Goal: Task Accomplishment & Management: Complete application form

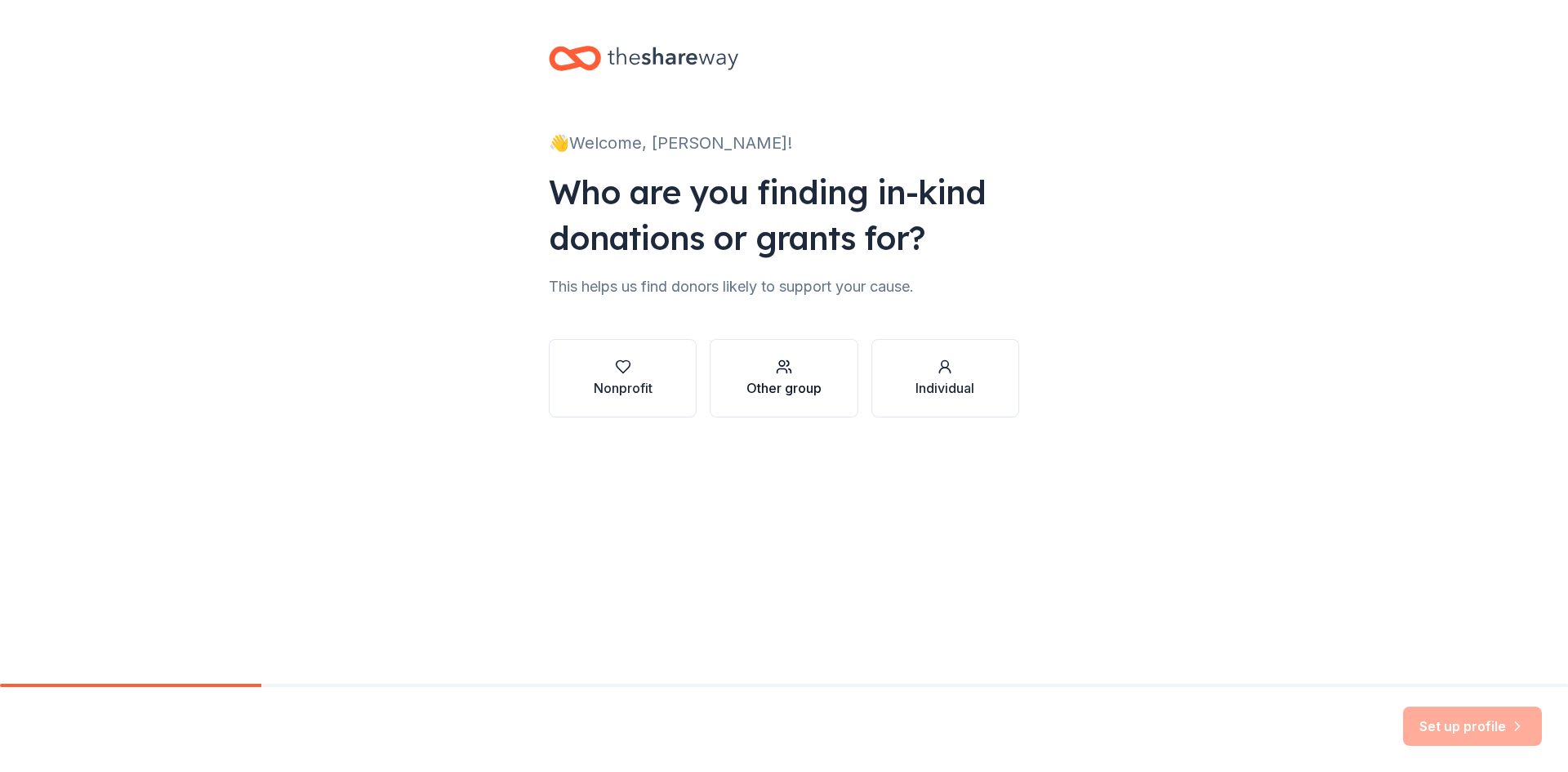
click at [763, 380] on div "Other group" at bounding box center [784, 388] width 75 height 19
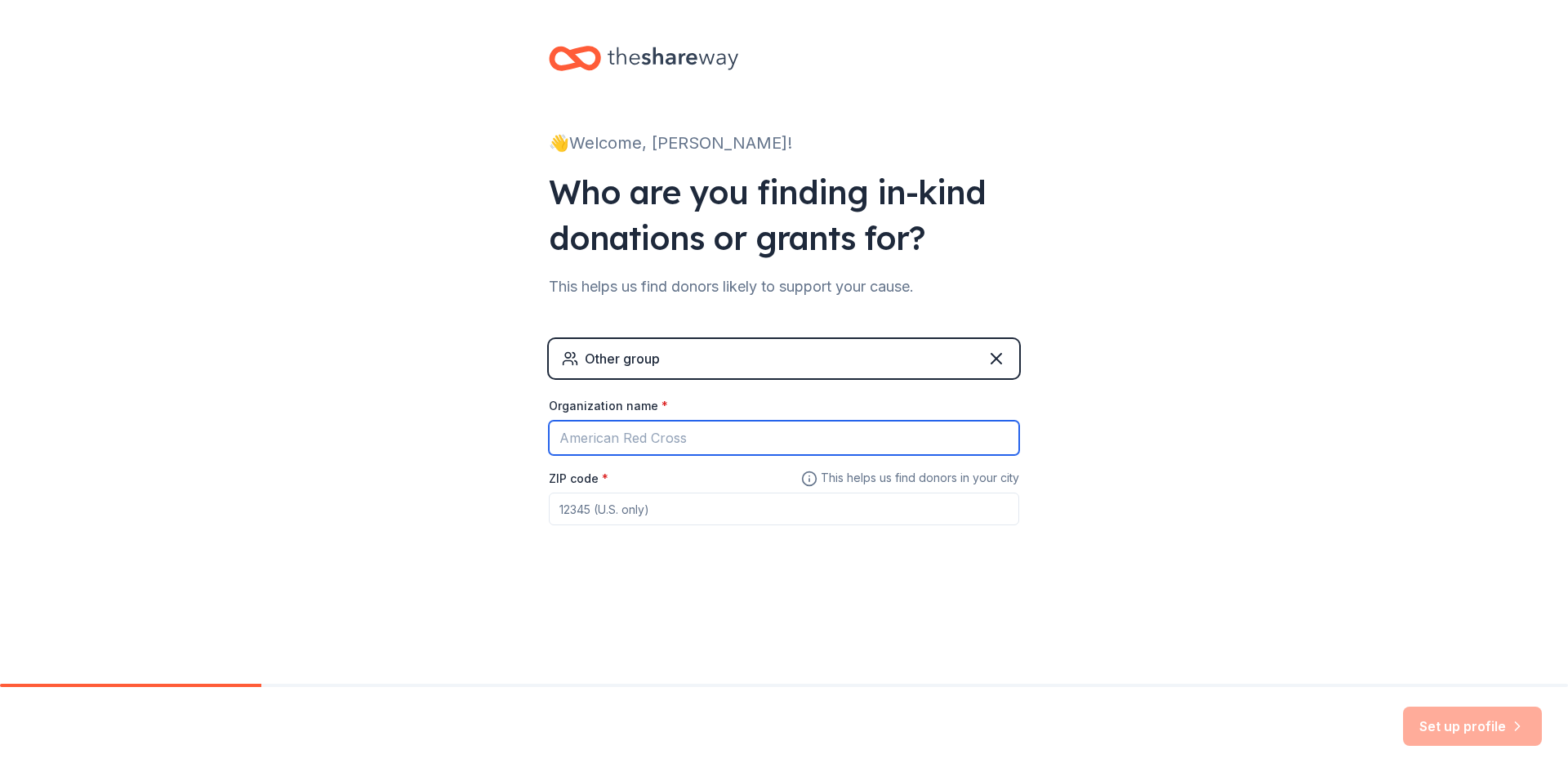
click at [735, 428] on input "Organization name *" at bounding box center [784, 438] width 470 height 34
type input "American [MEDICAL_DATA] Society"
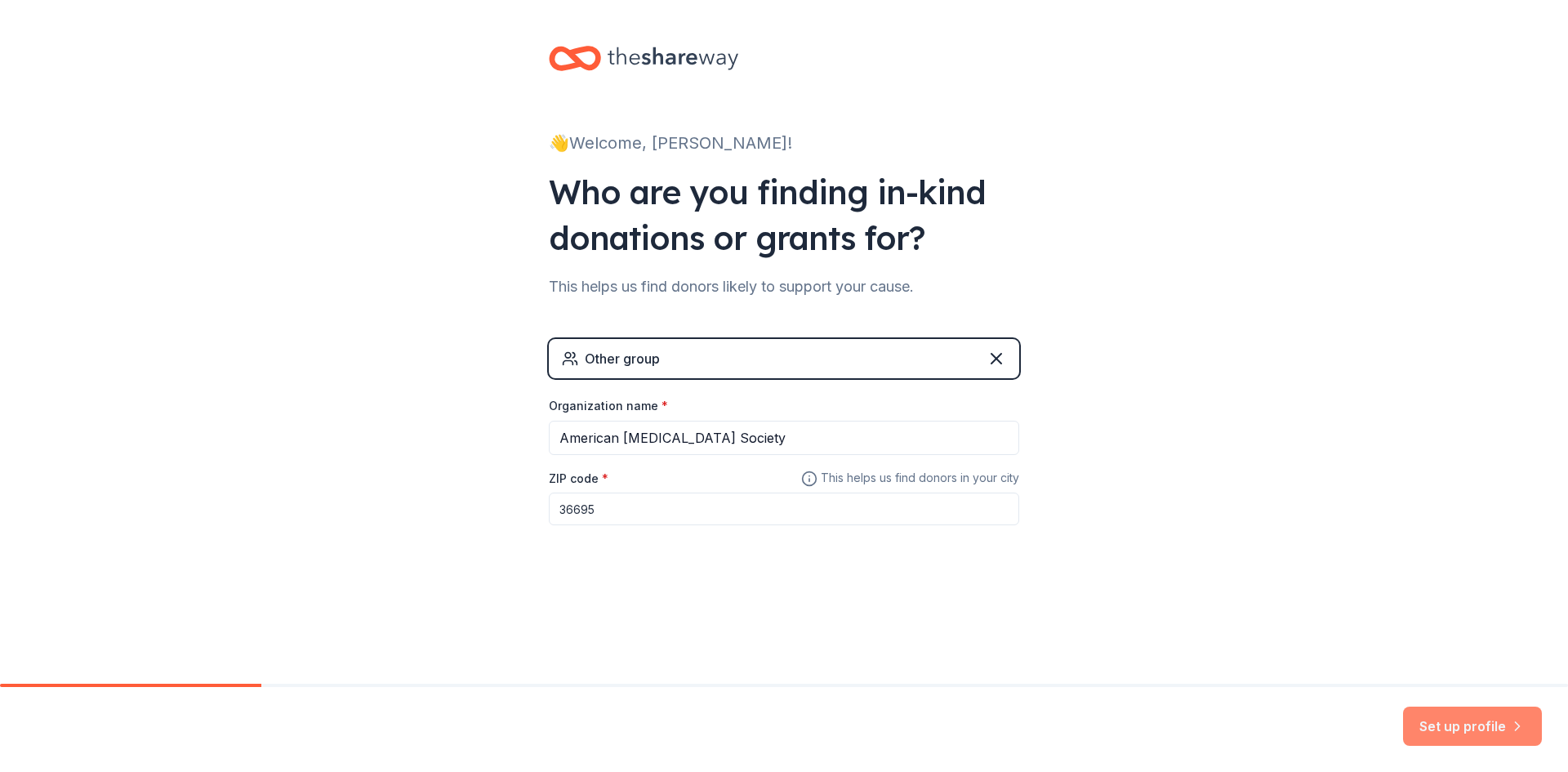
type input "36695"
click at [1423, 726] on button "Set up profile" at bounding box center [1473, 726] width 139 height 39
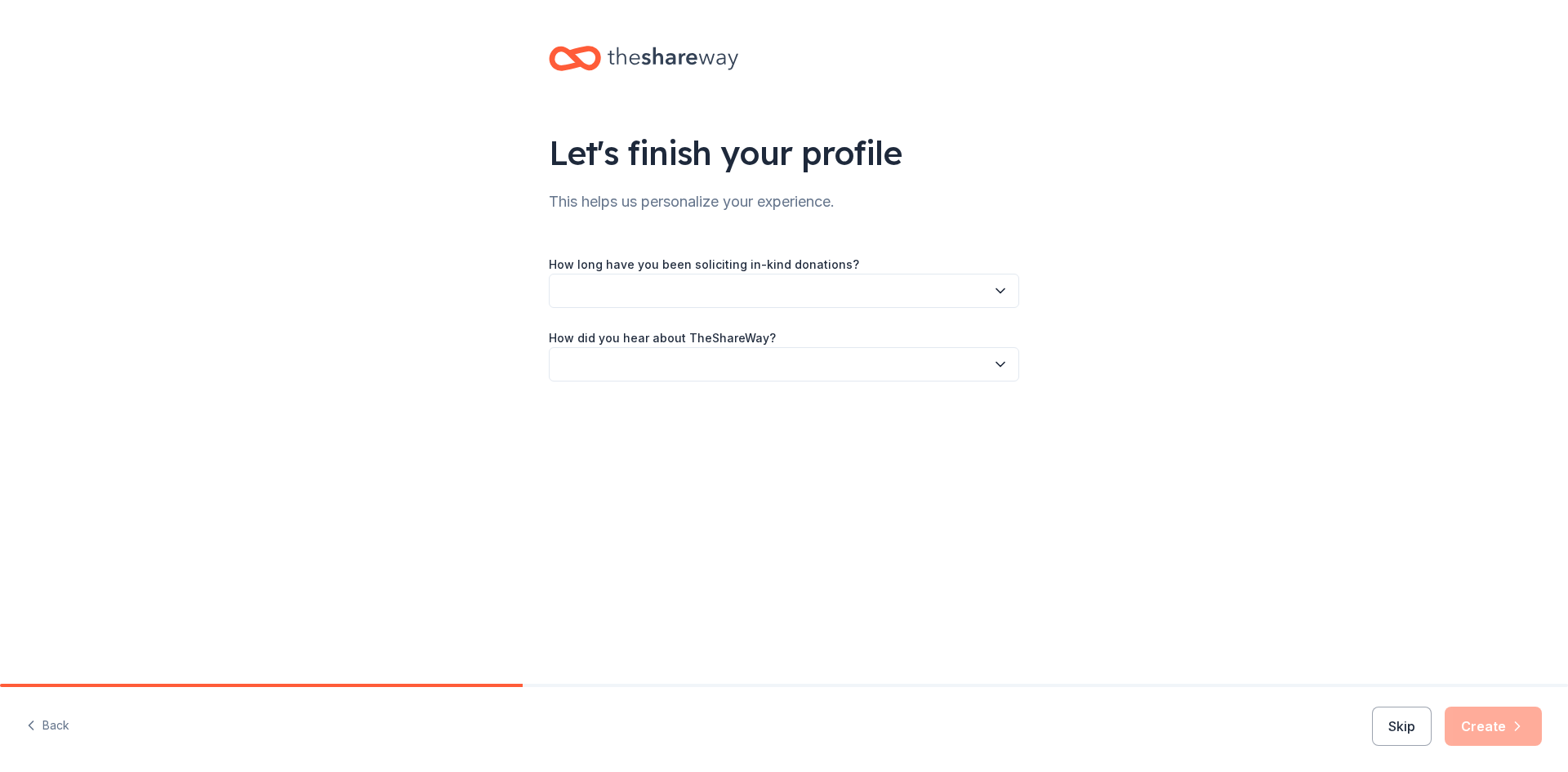
click at [669, 285] on button "button" at bounding box center [784, 291] width 470 height 34
click at [652, 360] on div "1 to 2 years" at bounding box center [784, 367] width 462 height 33
click at [693, 355] on button "button" at bounding box center [784, 364] width 470 height 34
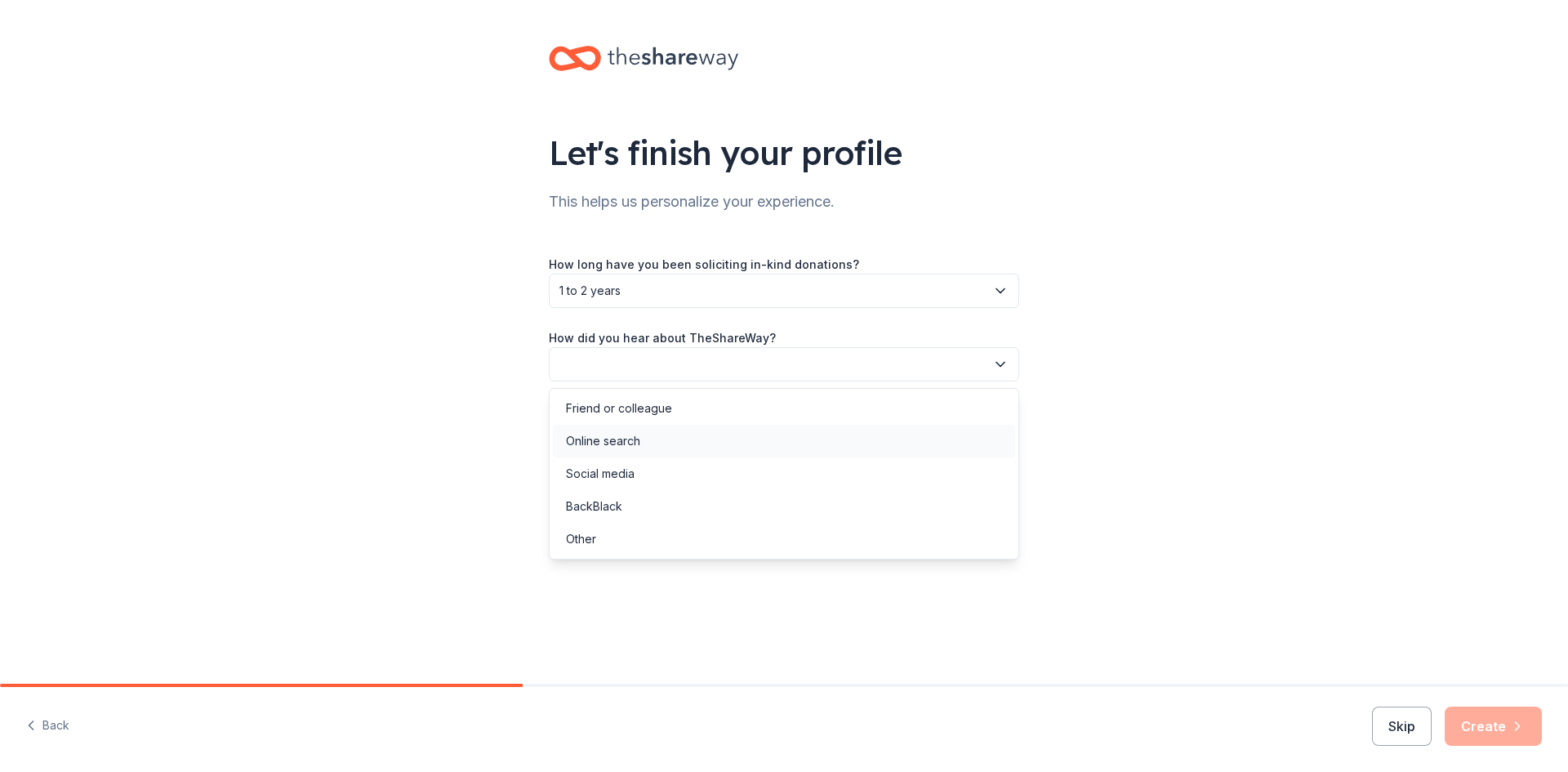
click at [671, 439] on div "Online search" at bounding box center [784, 440] width 462 height 33
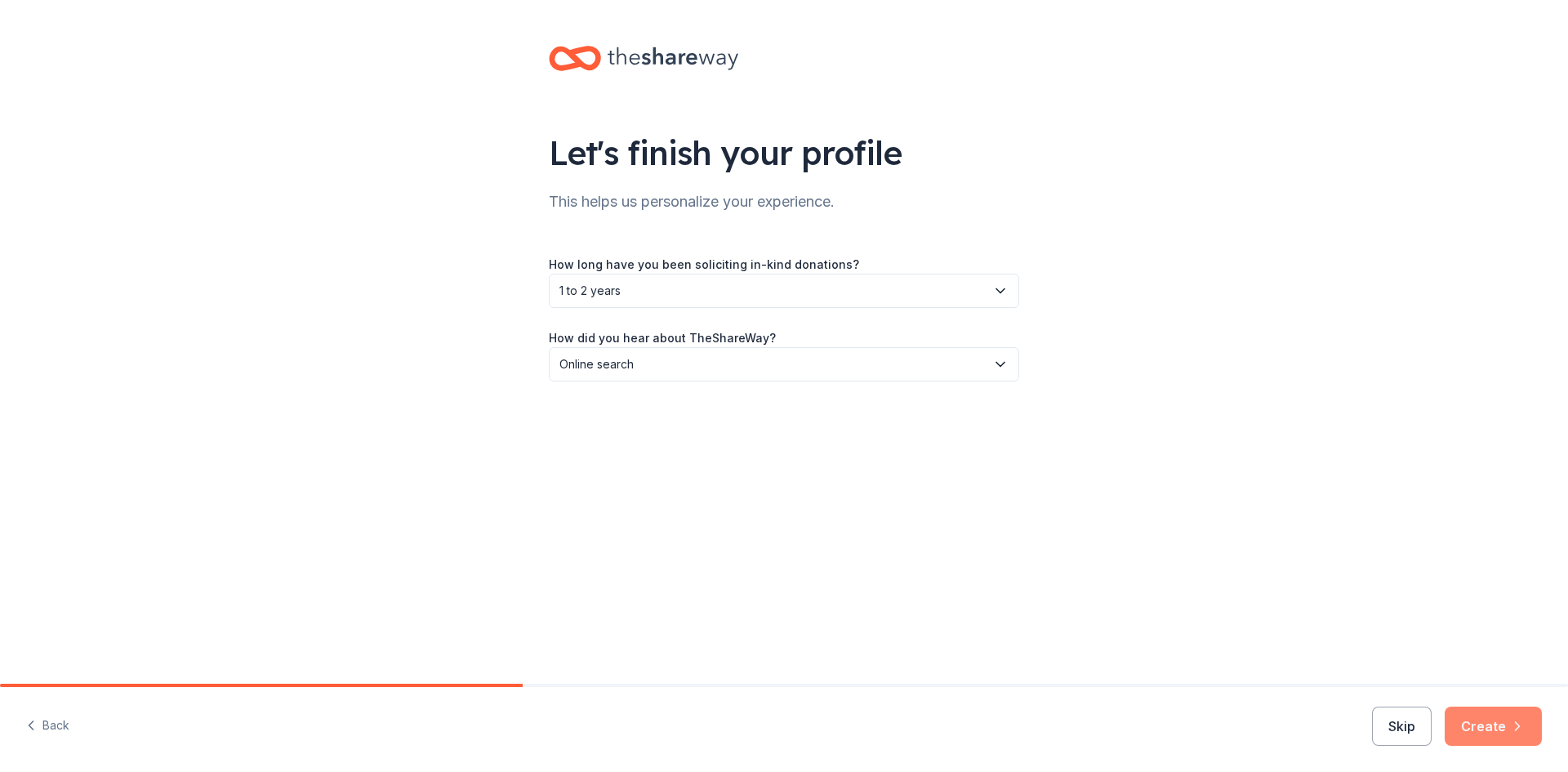
click at [1473, 716] on button "Create" at bounding box center [1494, 726] width 97 height 39
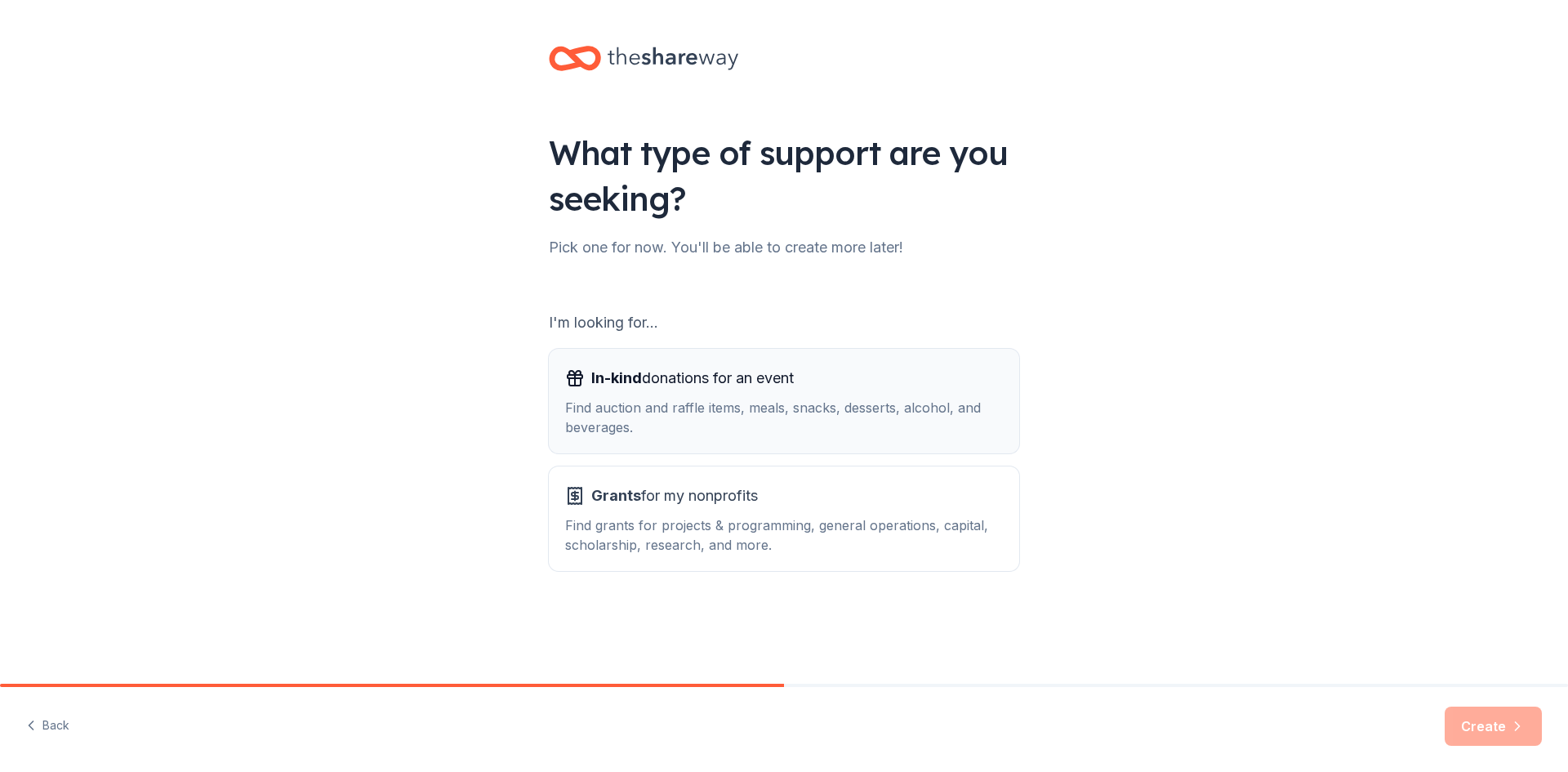
click at [787, 408] on div "Find auction and raffle items, meals, snacks, desserts, alcohol, and beverages." at bounding box center [784, 417] width 438 height 39
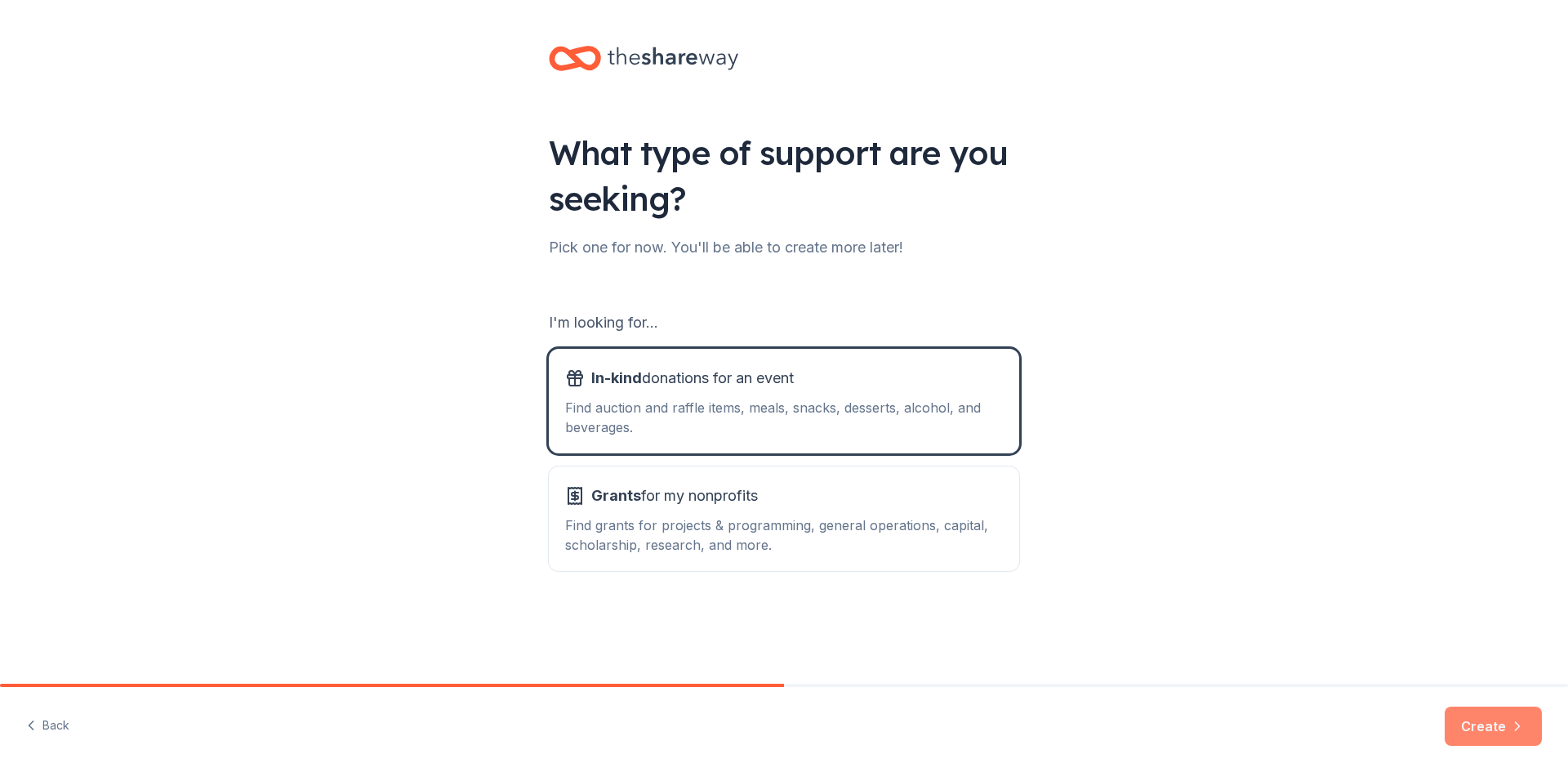
click at [1491, 729] on button "Create" at bounding box center [1494, 726] width 97 height 39
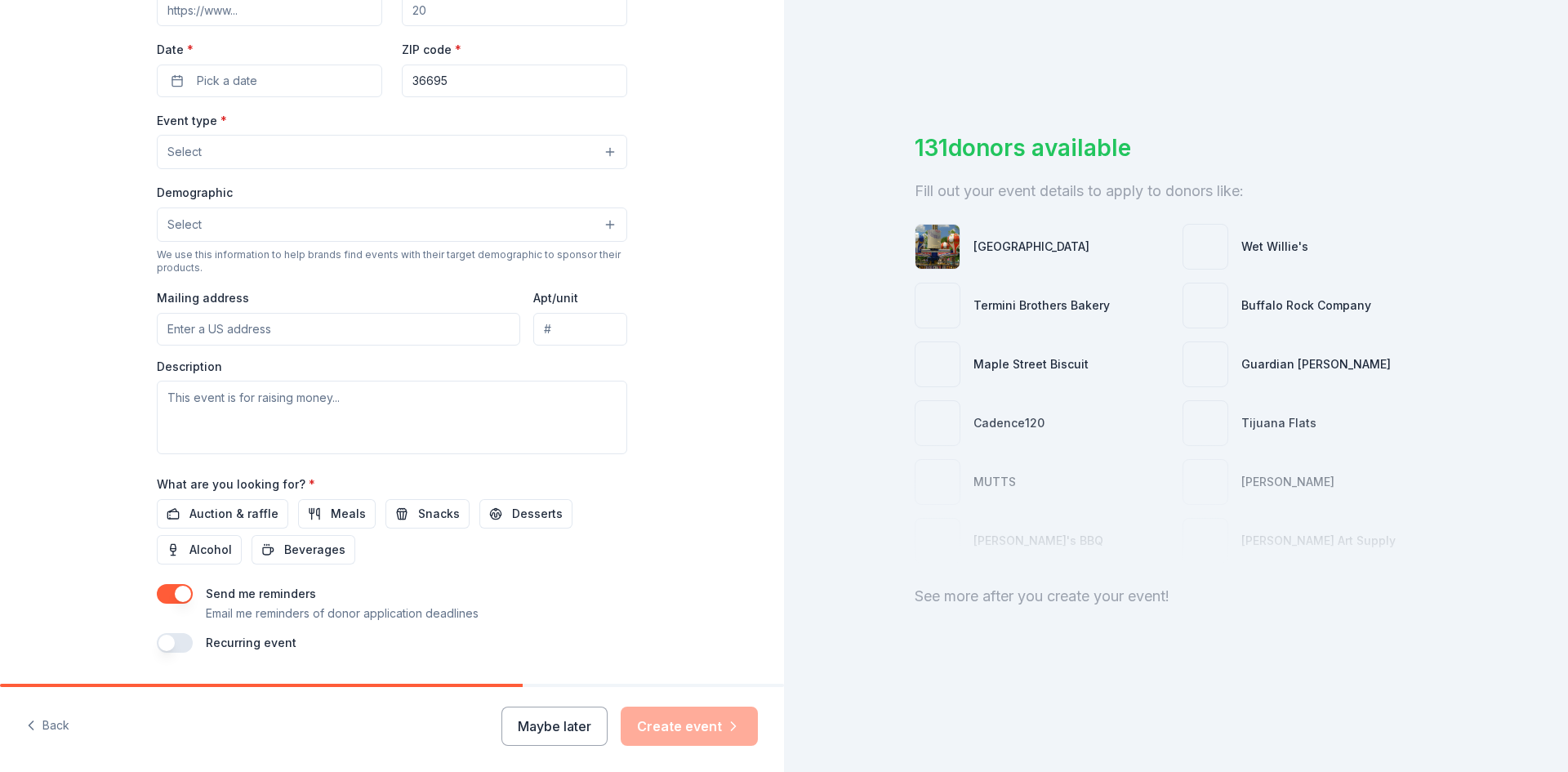
scroll to position [404, 0]
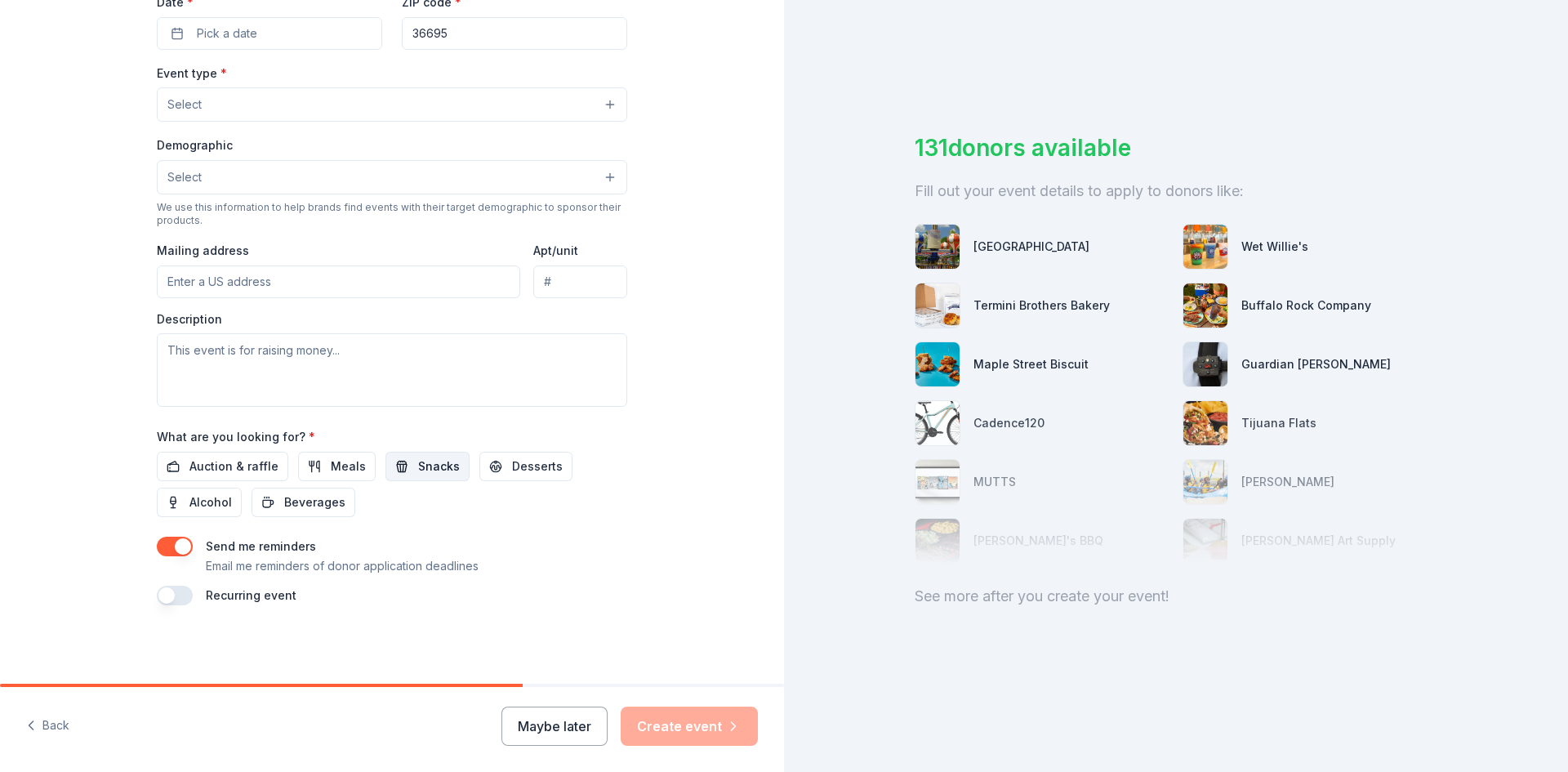
click at [419, 461] on span "Snacks" at bounding box center [439, 466] width 42 height 19
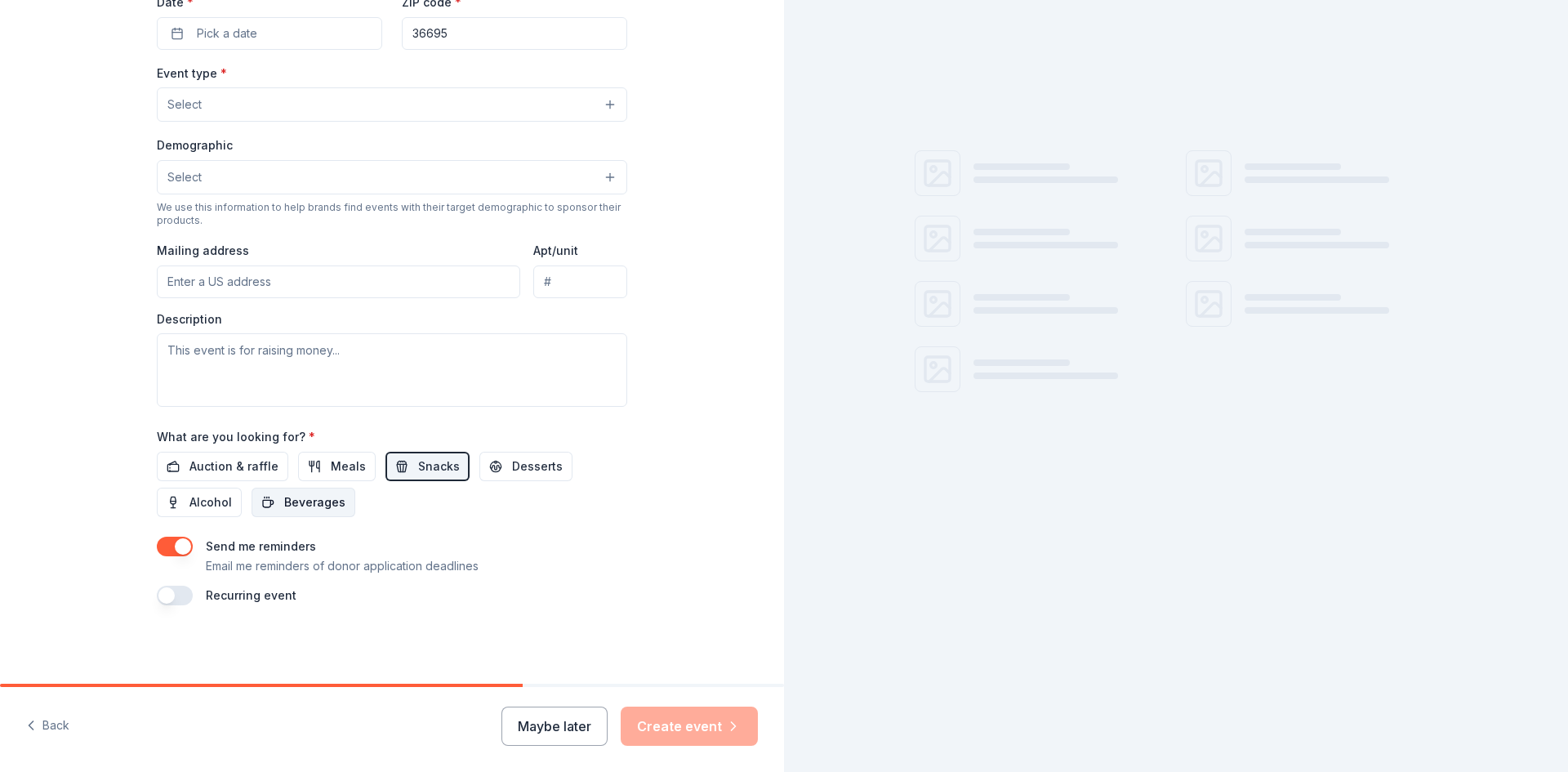
click at [334, 495] on button "Beverages" at bounding box center [303, 502] width 104 height 29
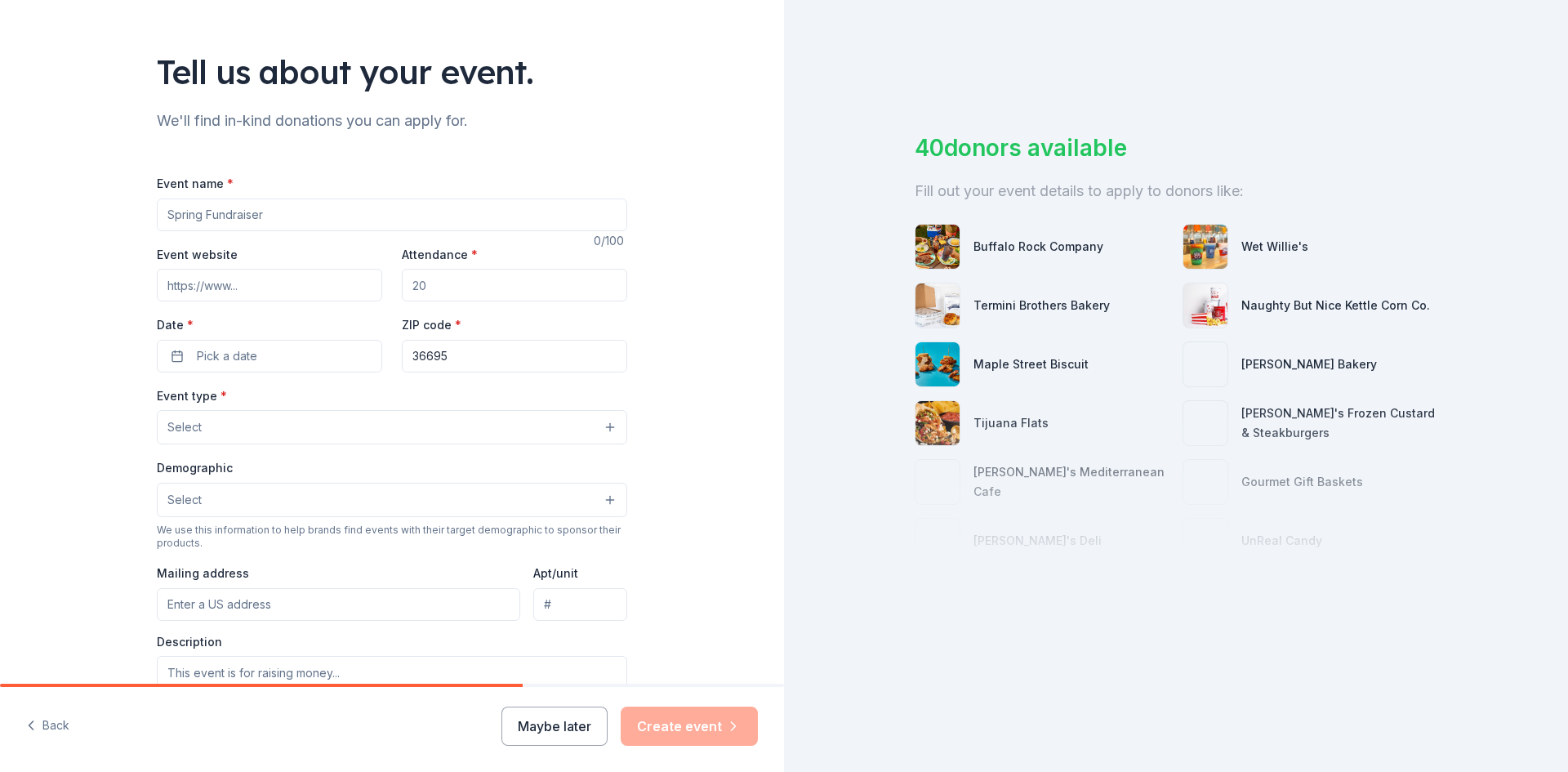
scroll to position [82, 0]
click at [465, 213] on input "Event name *" at bounding box center [392, 214] width 470 height 33
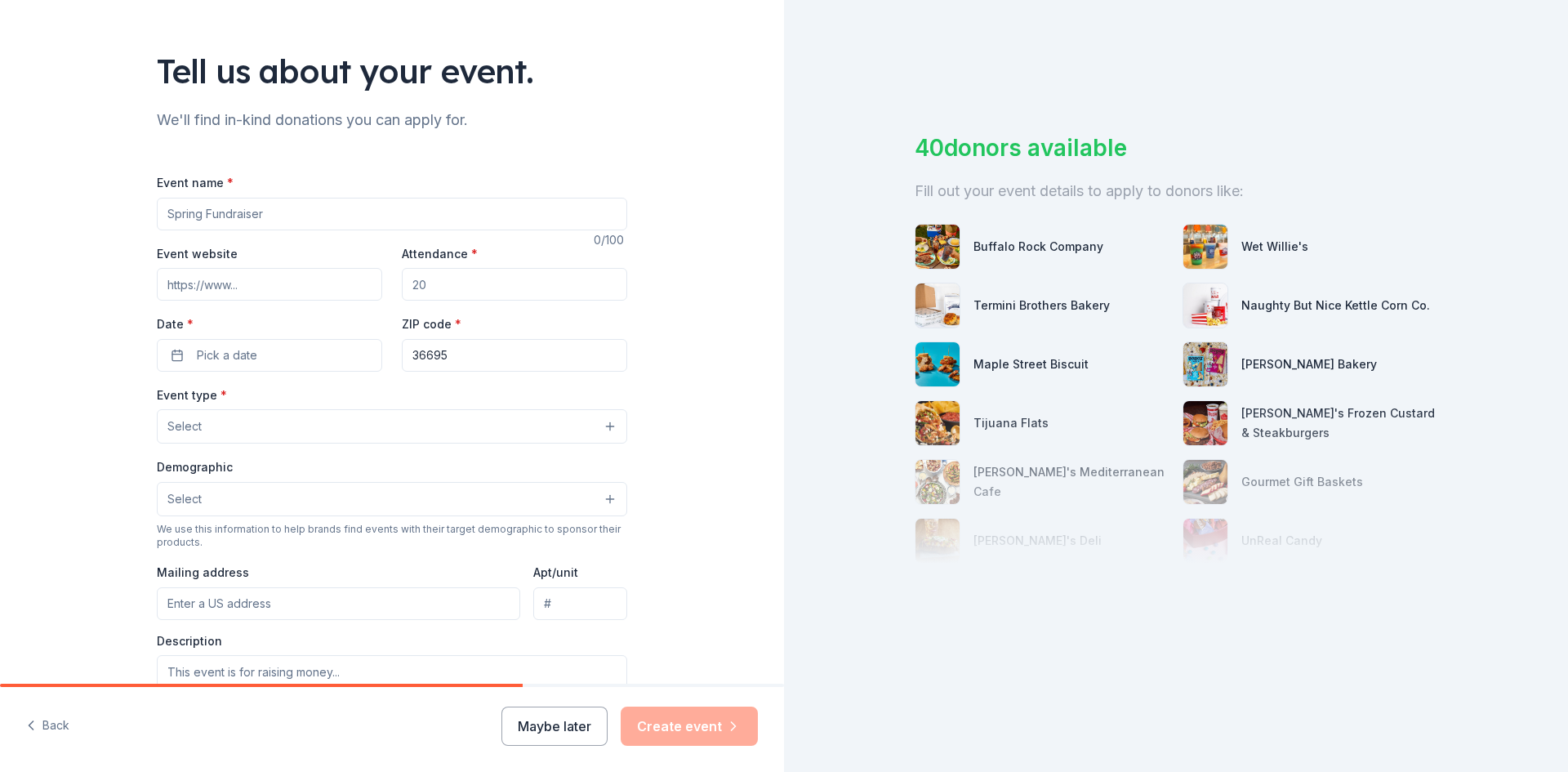
click at [312, 216] on input "Event name *" at bounding box center [392, 214] width 470 height 33
paste input "Making Strides Against [MEDICAL_DATA] Walk"
type input "Making Strides Against [MEDICAL_DATA] Walk"
click at [433, 292] on input "Attendance *" at bounding box center [515, 284] width 226 height 33
type input "10000"
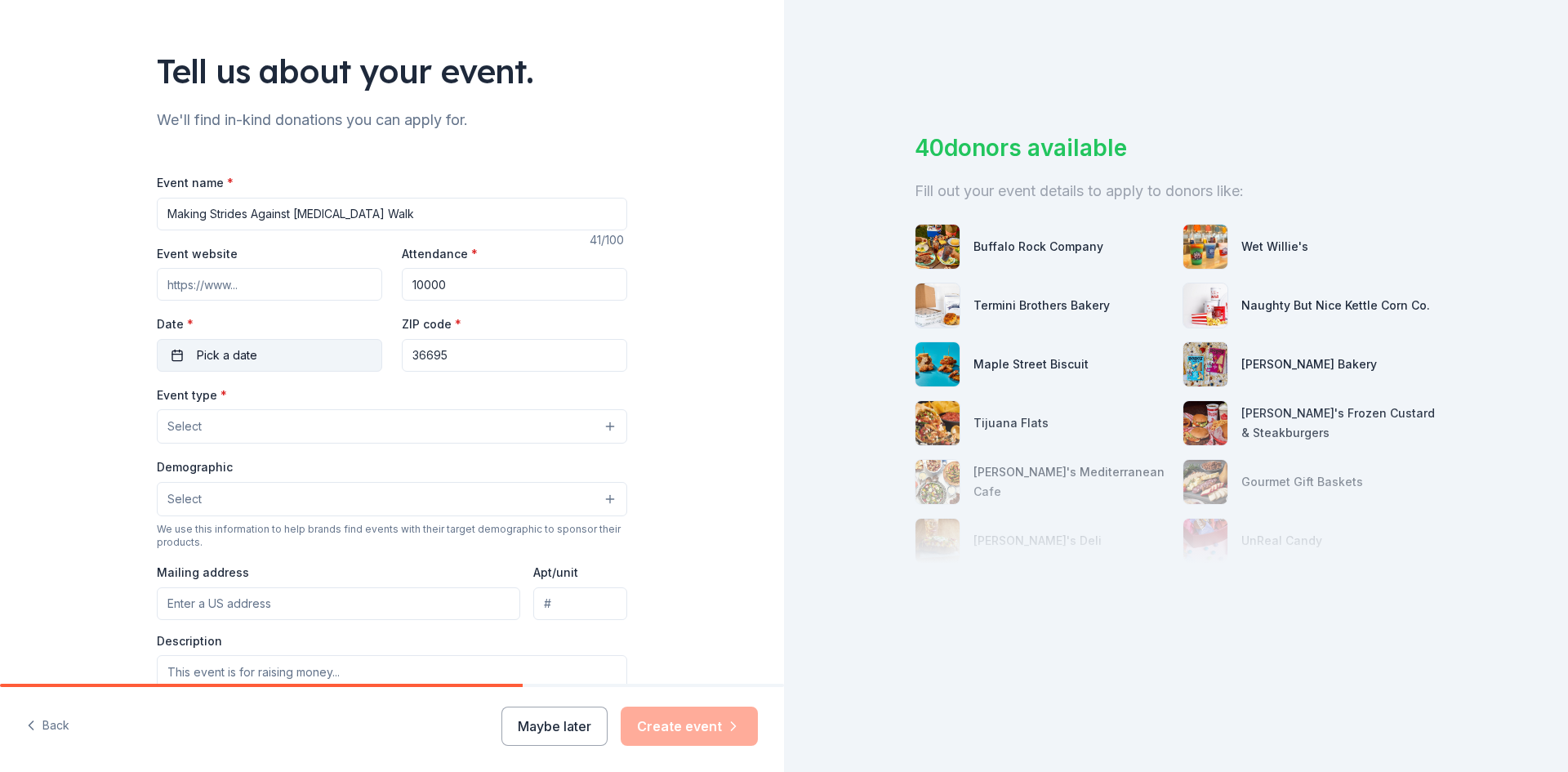
click at [250, 365] on button "Pick a date" at bounding box center [270, 355] width 226 height 33
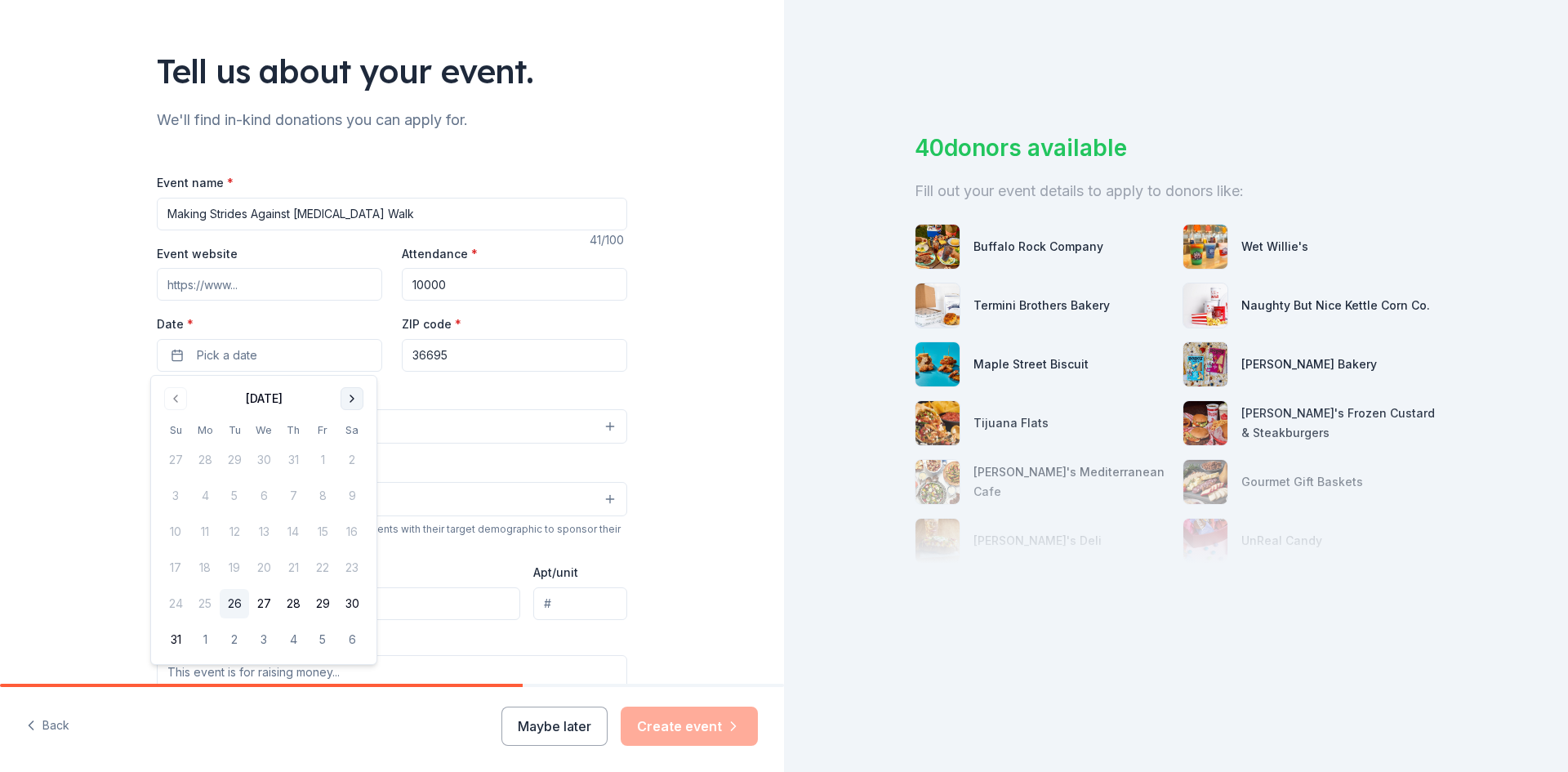
click at [355, 394] on button "Go to next month" at bounding box center [352, 398] width 23 height 23
click at [354, 568] on button "25" at bounding box center [352, 567] width 29 height 29
click at [694, 413] on div "Tell us about your event. We'll find in-kind donations you can apply for. Event…" at bounding box center [392, 461] width 784 height 1087
click at [627, 431] on div "Tell us about your event. We'll find in-kind donations you can apply for. Event…" at bounding box center [392, 461] width 523 height 1087
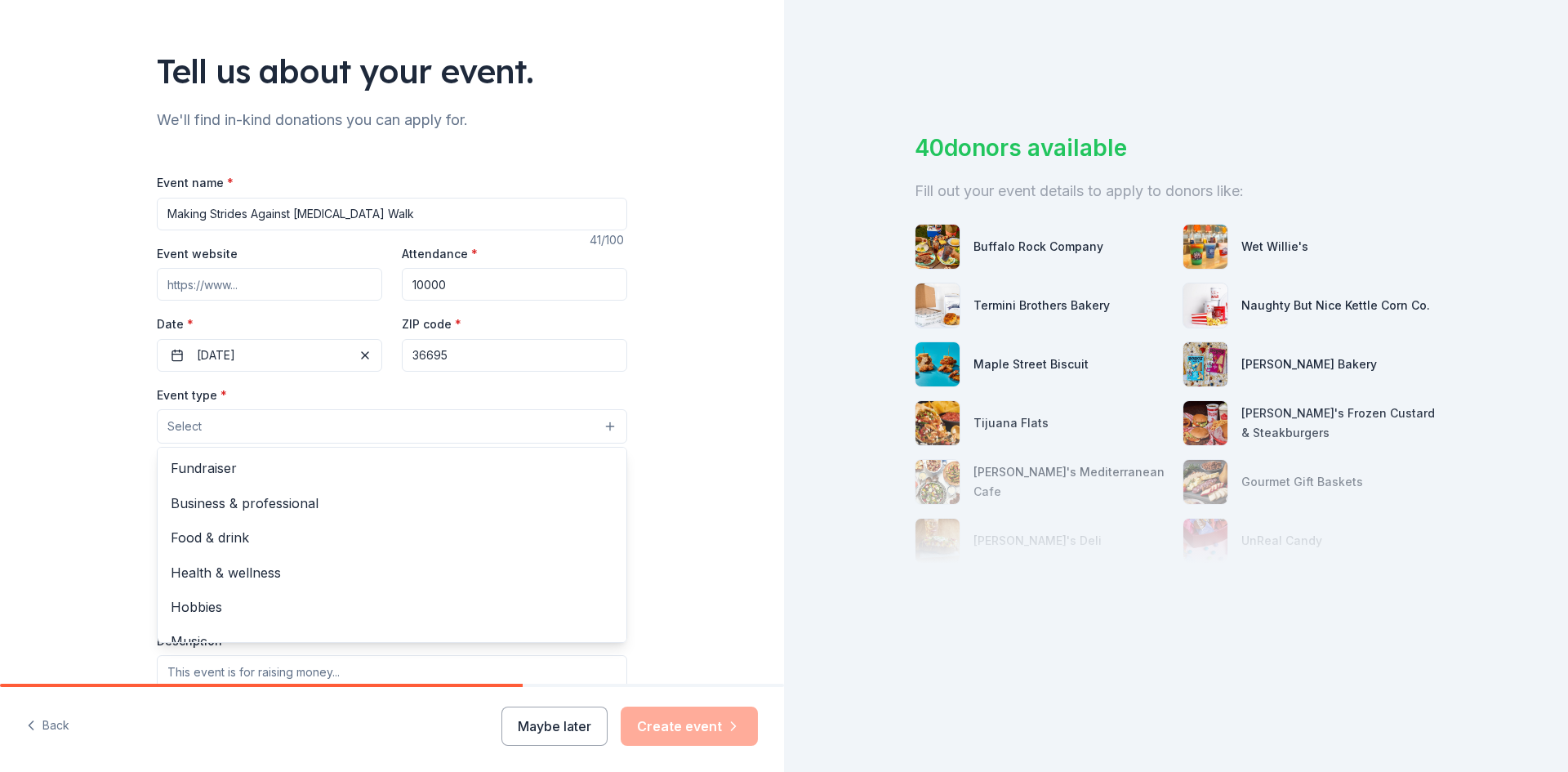
click at [606, 431] on button "Select" at bounding box center [392, 426] width 470 height 34
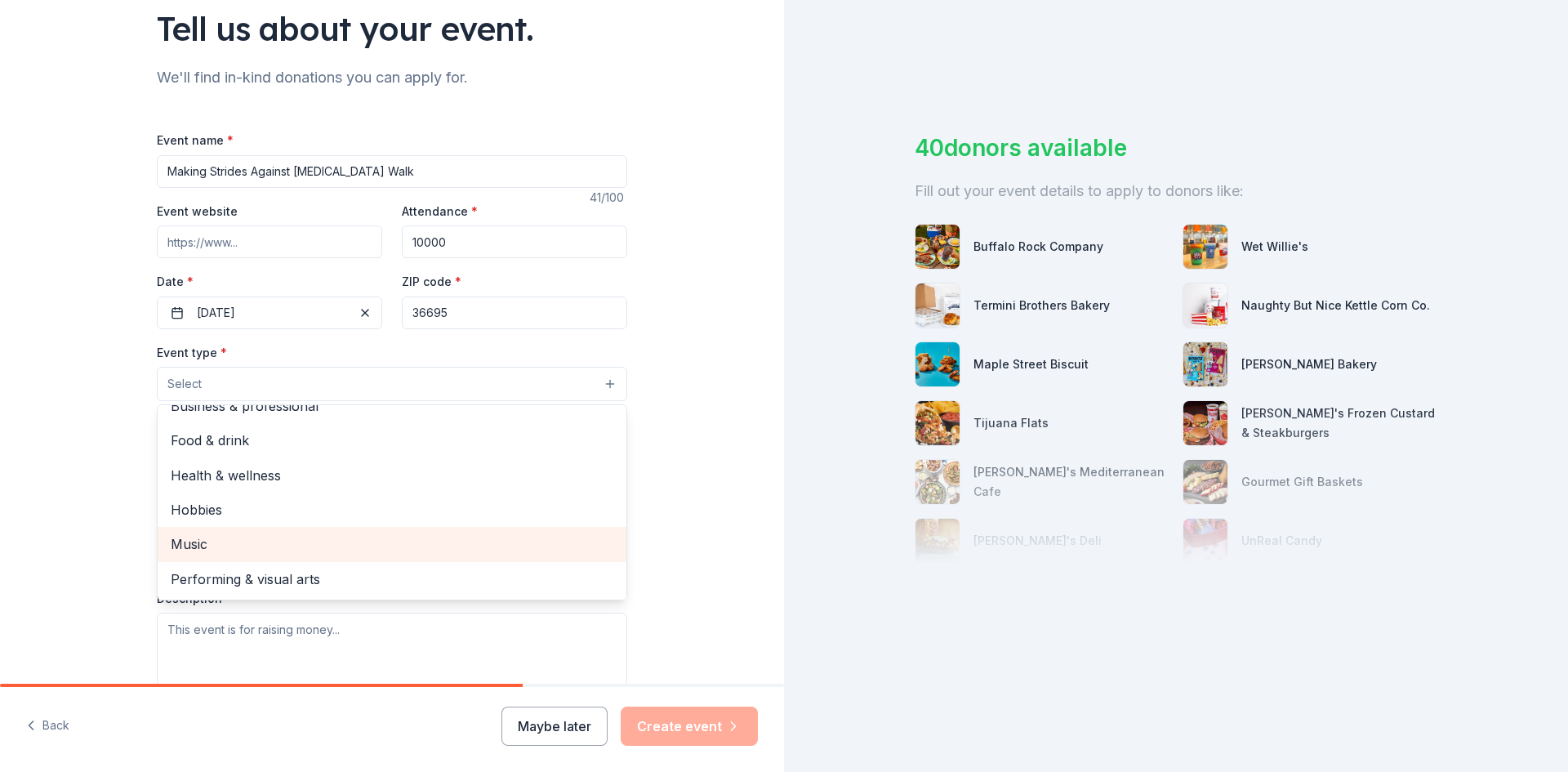
scroll to position [164, 0]
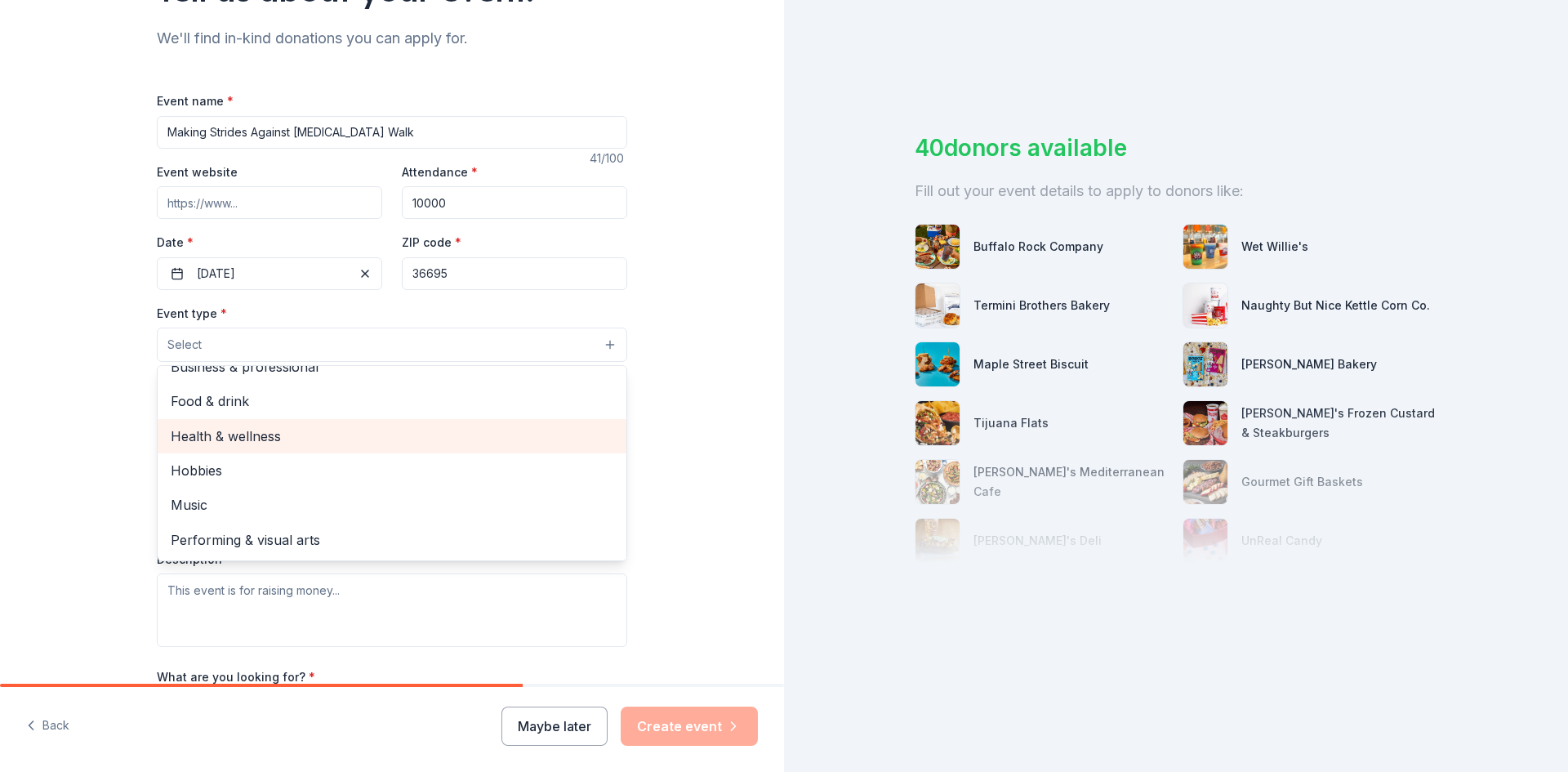
click at [397, 449] on div "Health & wellness" at bounding box center [392, 436] width 469 height 34
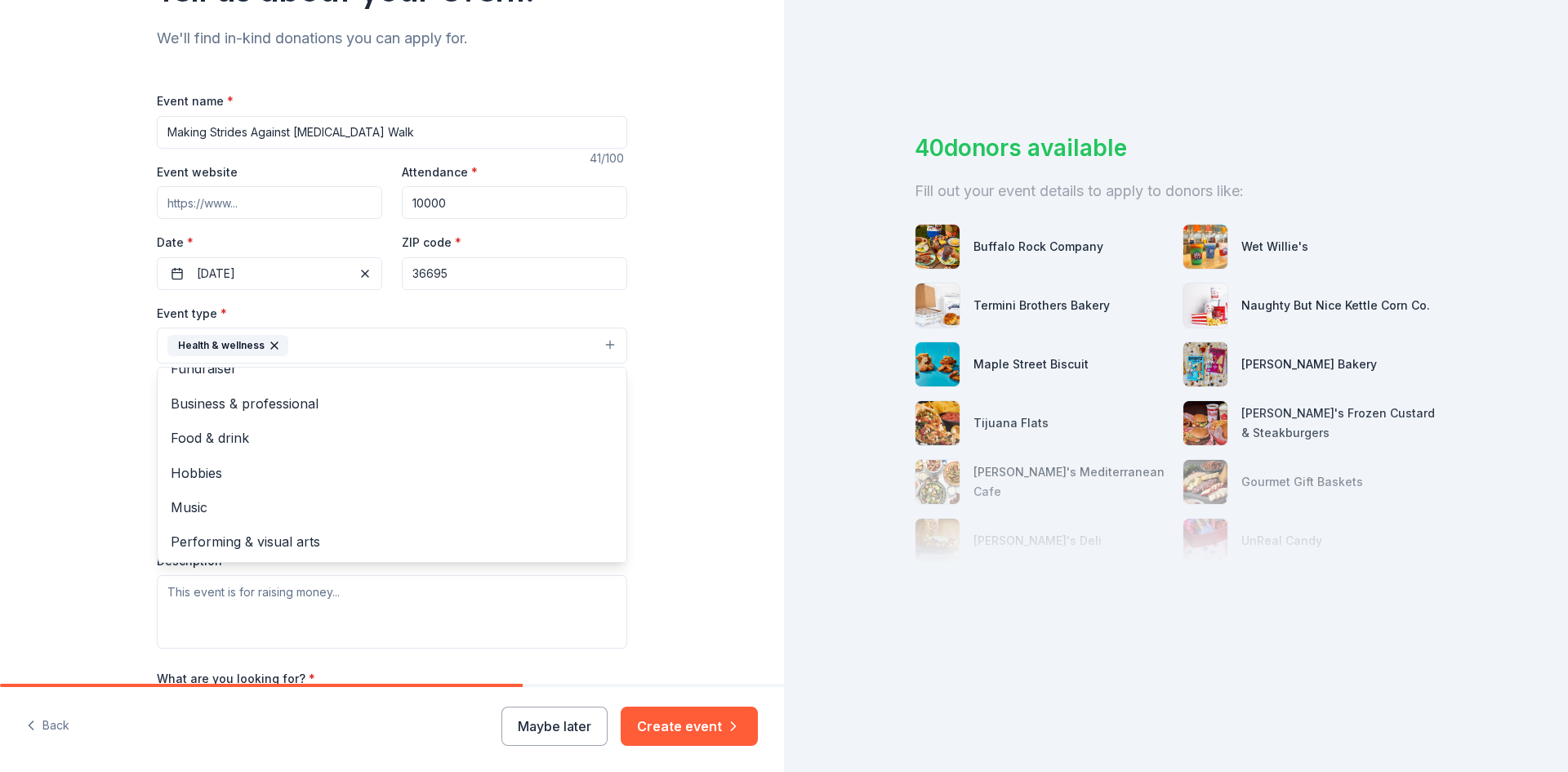
click at [79, 424] on div "Tell us about your event. We'll find in-kind donations you can apply for. Event…" at bounding box center [392, 380] width 784 height 1089
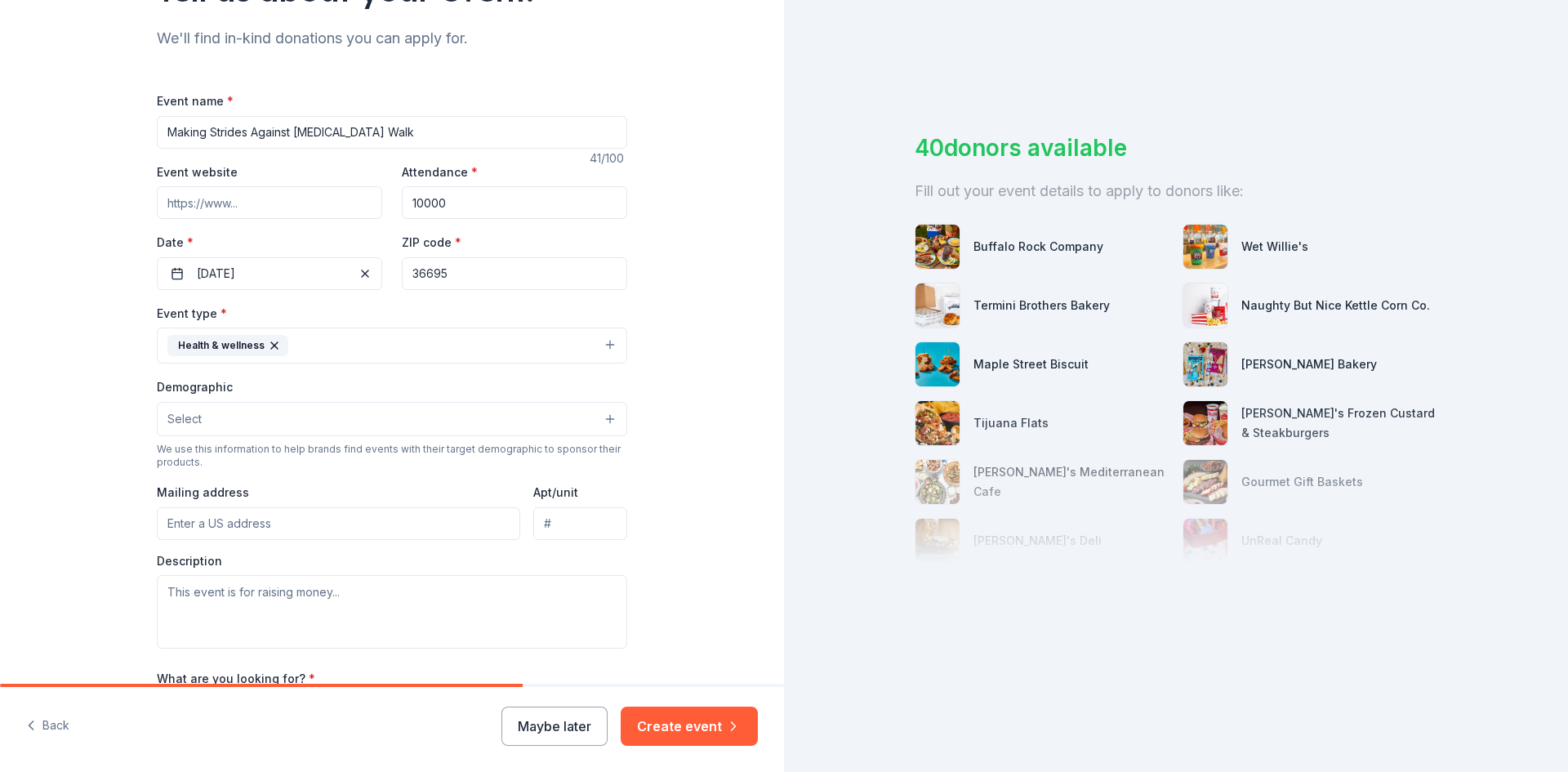
click at [231, 421] on button "Select" at bounding box center [392, 419] width 470 height 34
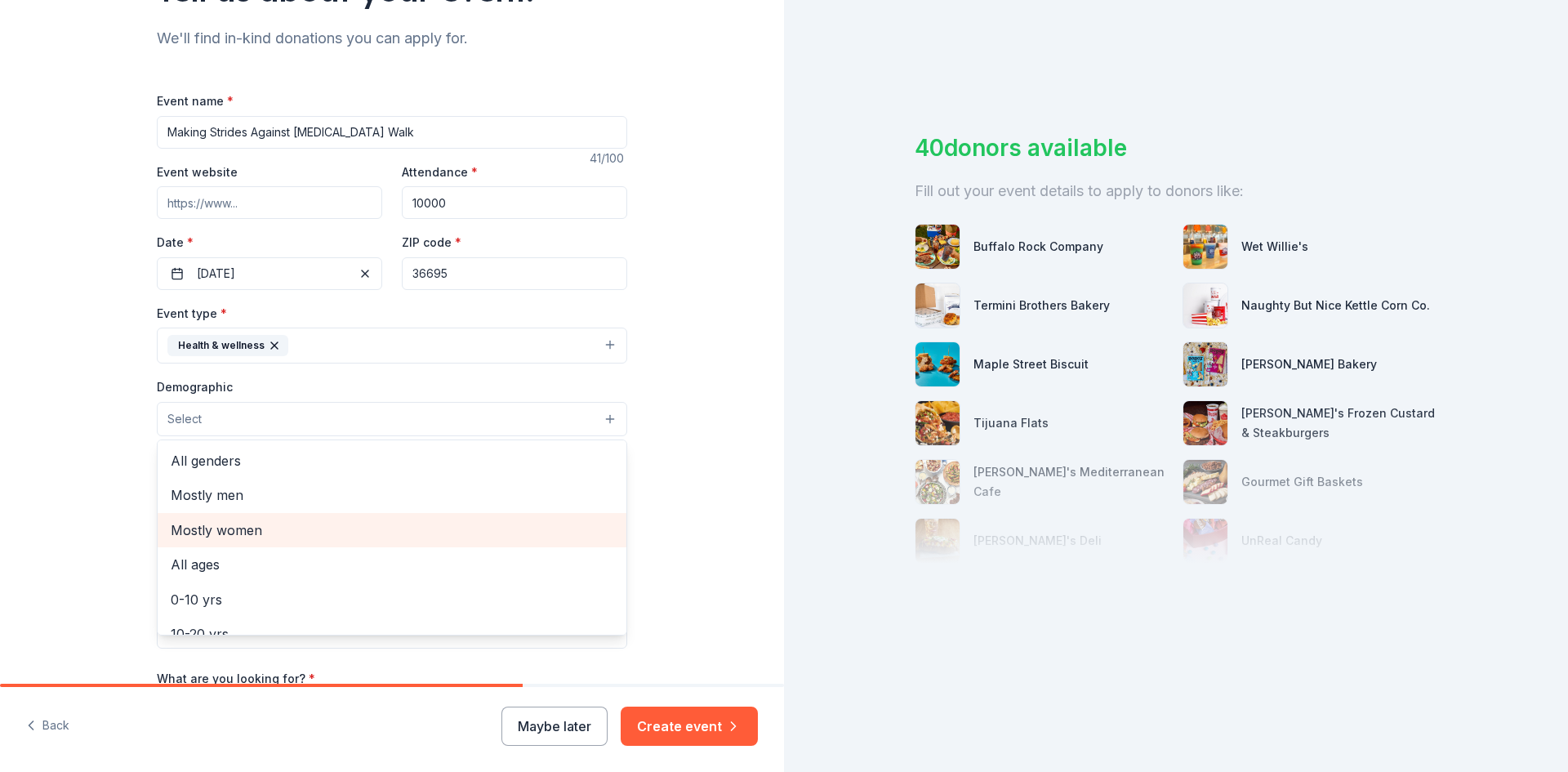
click at [238, 520] on span "Mostly women" at bounding box center [392, 530] width 443 height 21
click at [109, 506] on div "Tell us about your event. We'll find in-kind donations you can apply for. Event…" at bounding box center [392, 381] width 784 height 1090
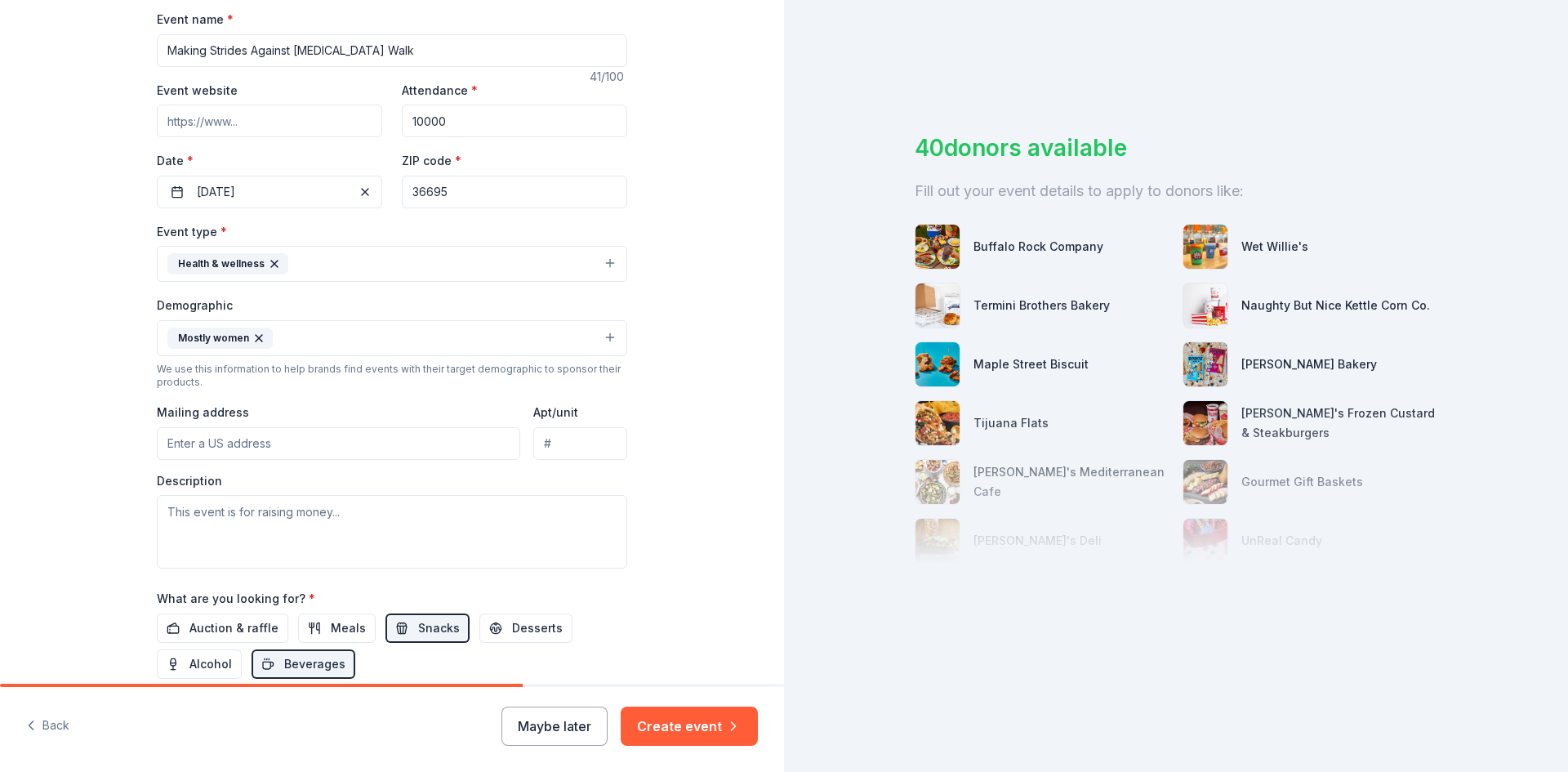
scroll to position [327, 0]
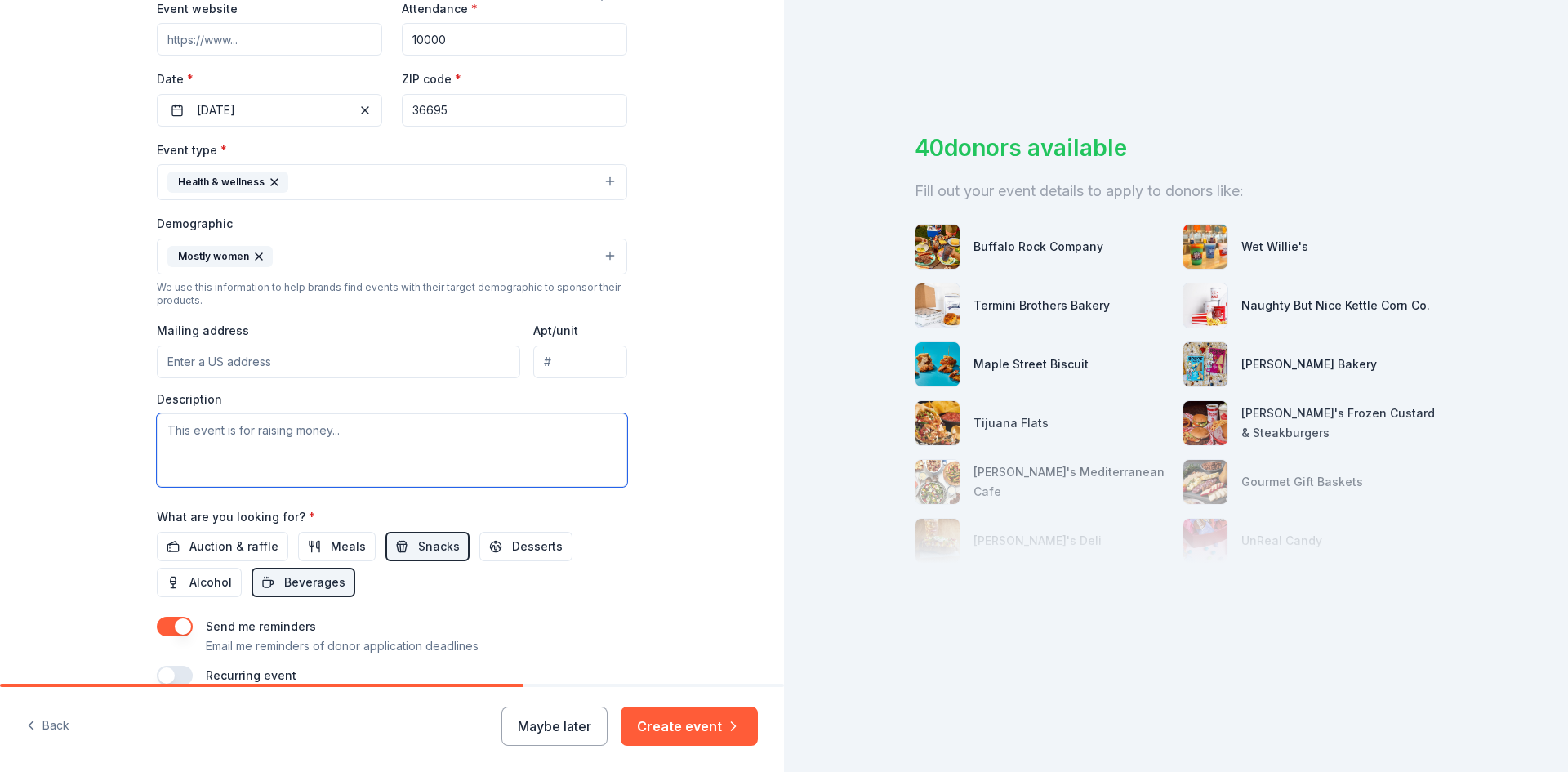
click at [196, 446] on textarea at bounding box center [392, 450] width 470 height 74
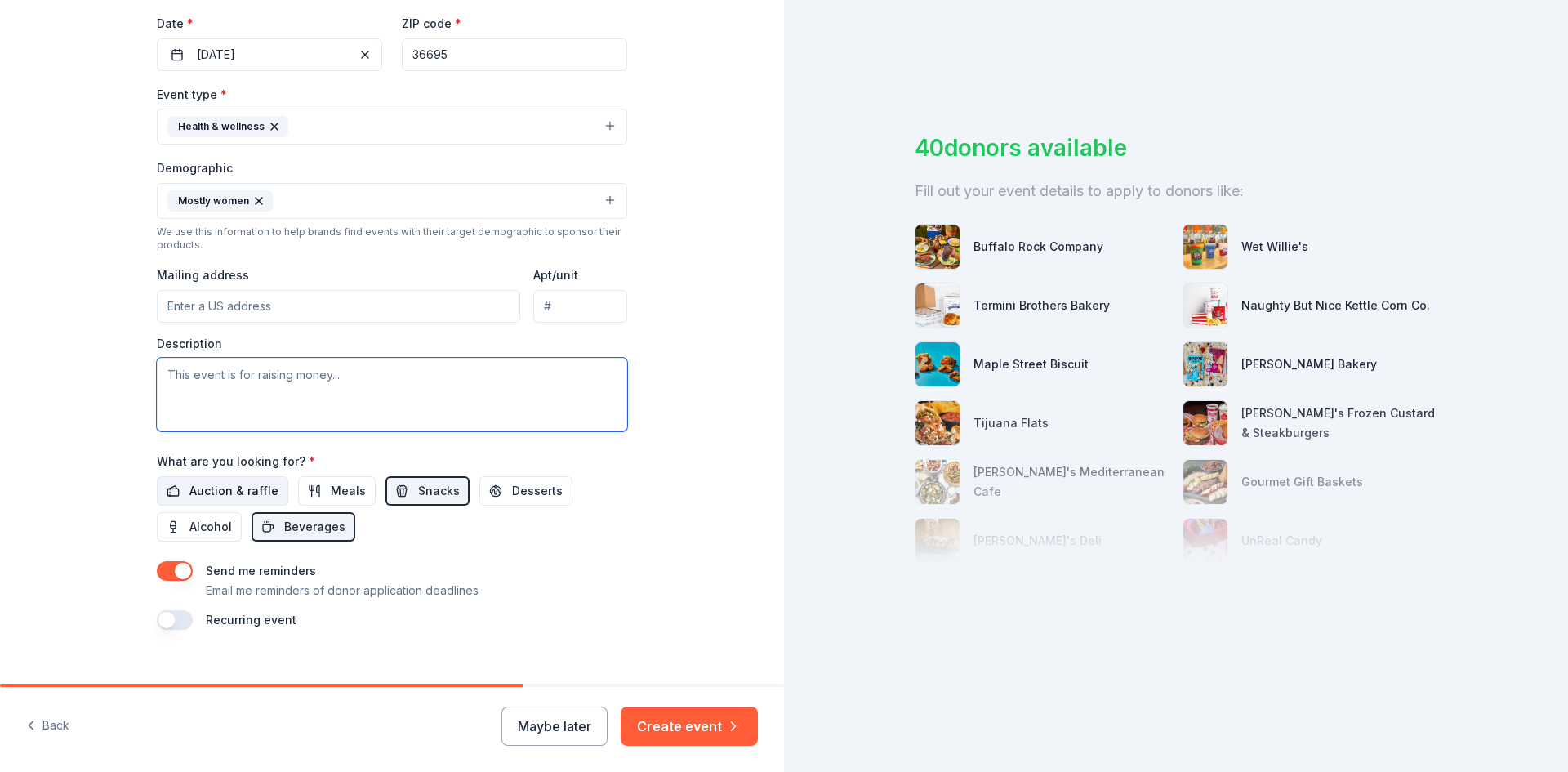
scroll to position [407, 0]
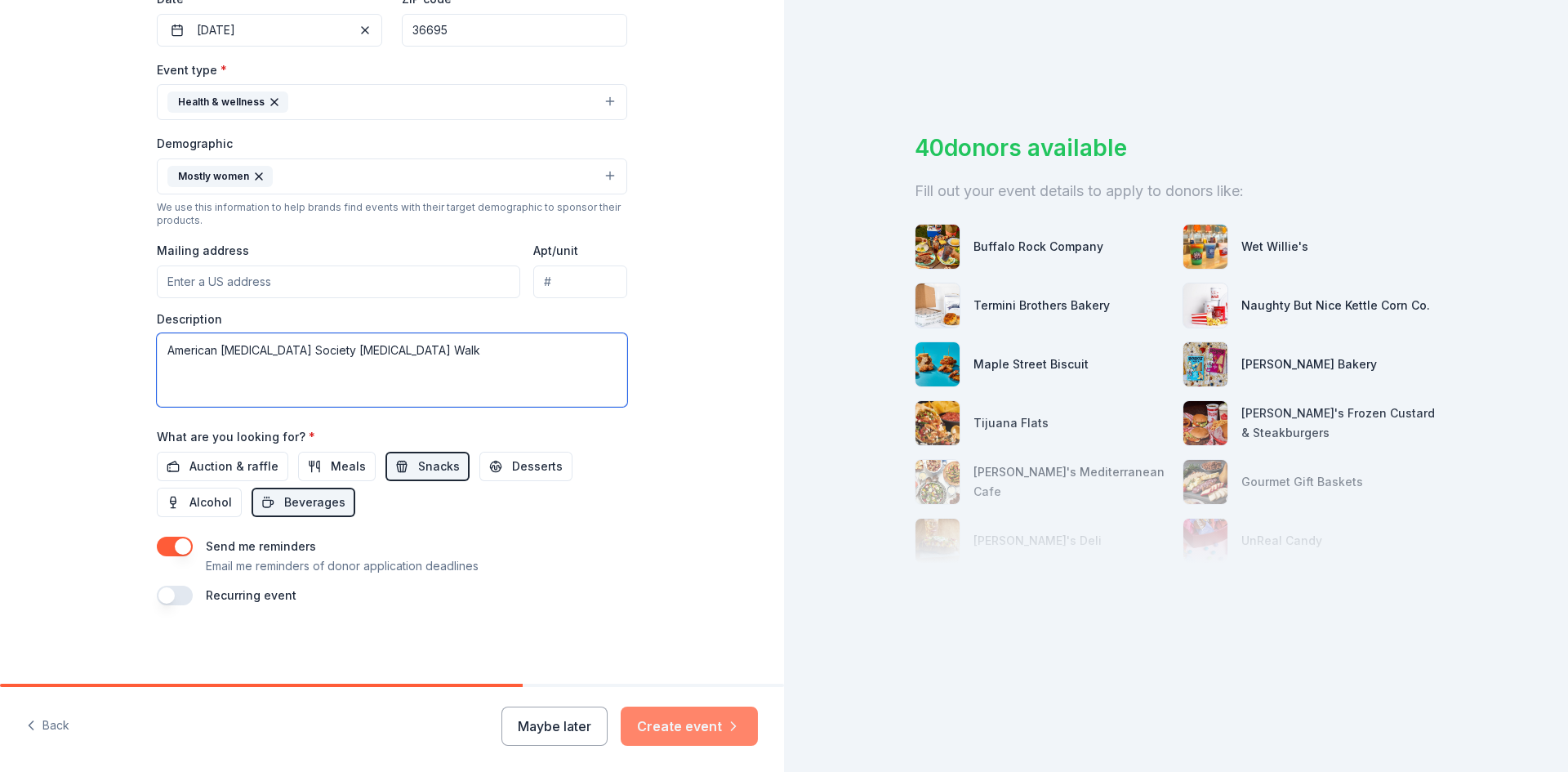
type textarea "American [MEDICAL_DATA] Society [MEDICAL_DATA] Walk"
click at [672, 729] on button "Create event" at bounding box center [689, 726] width 137 height 39
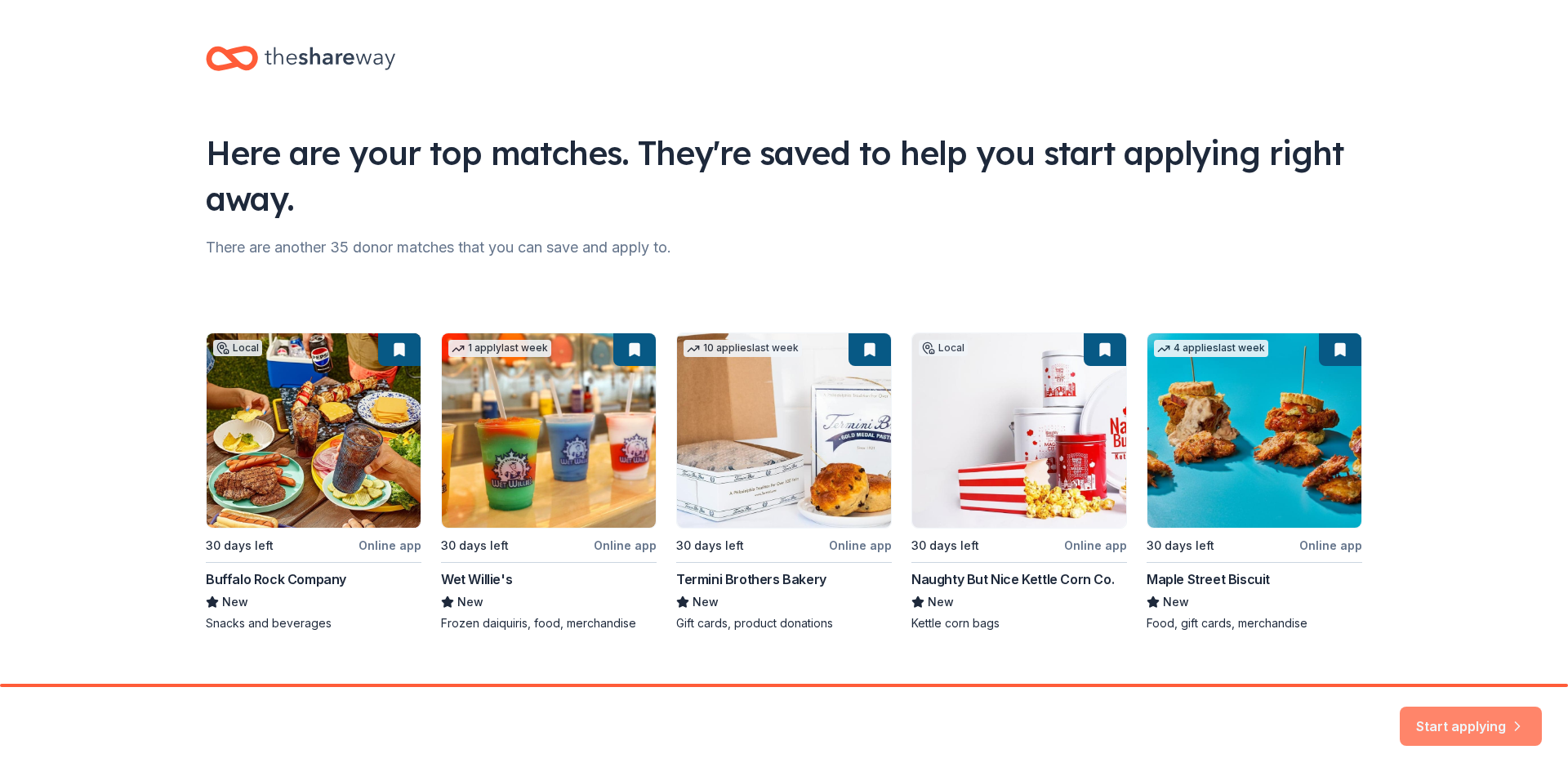
click at [1414, 714] on button "Start applying" at bounding box center [1471, 716] width 142 height 39
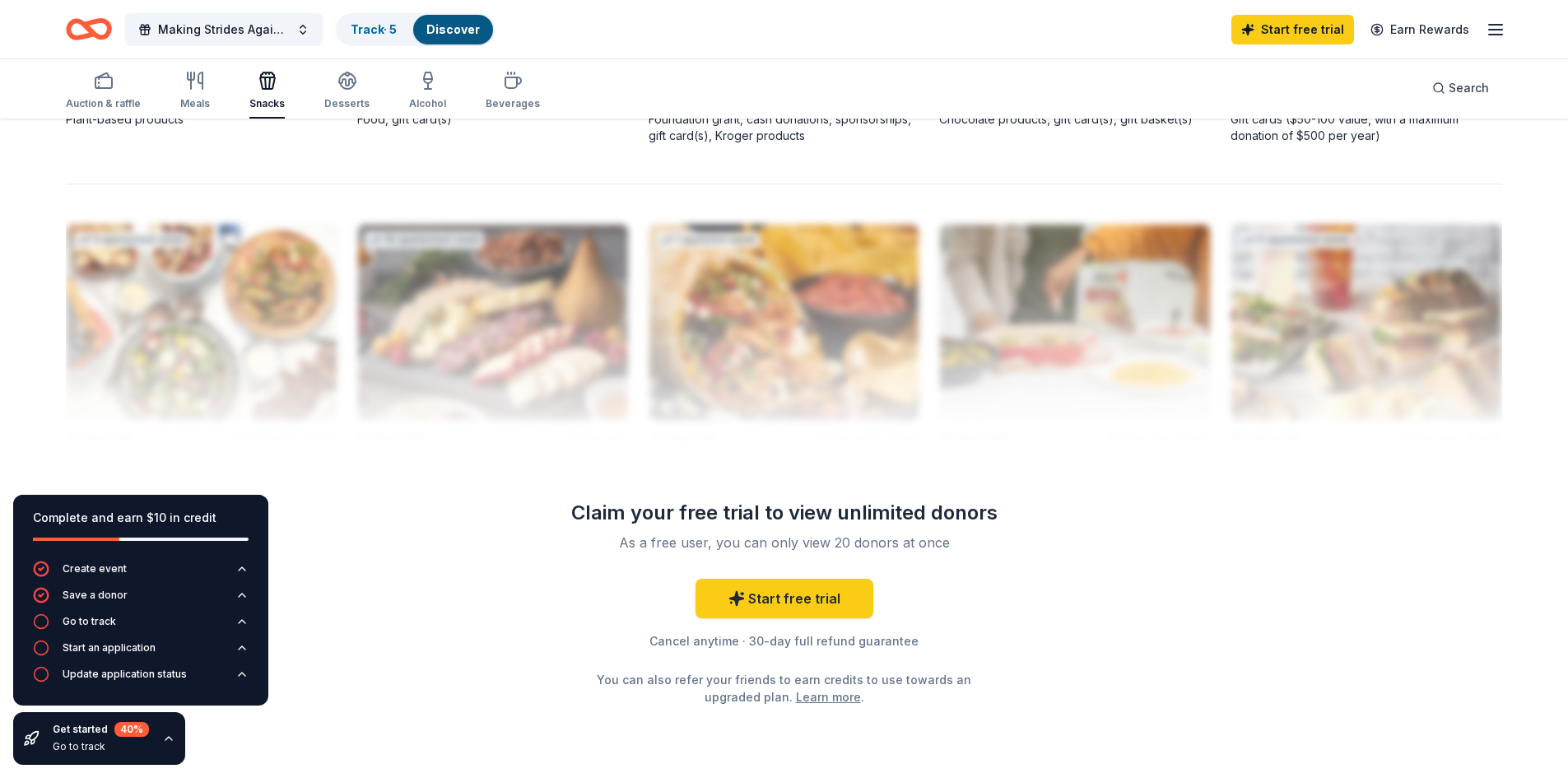
scroll to position [1564, 0]
